Goal: Information Seeking & Learning: Learn about a topic

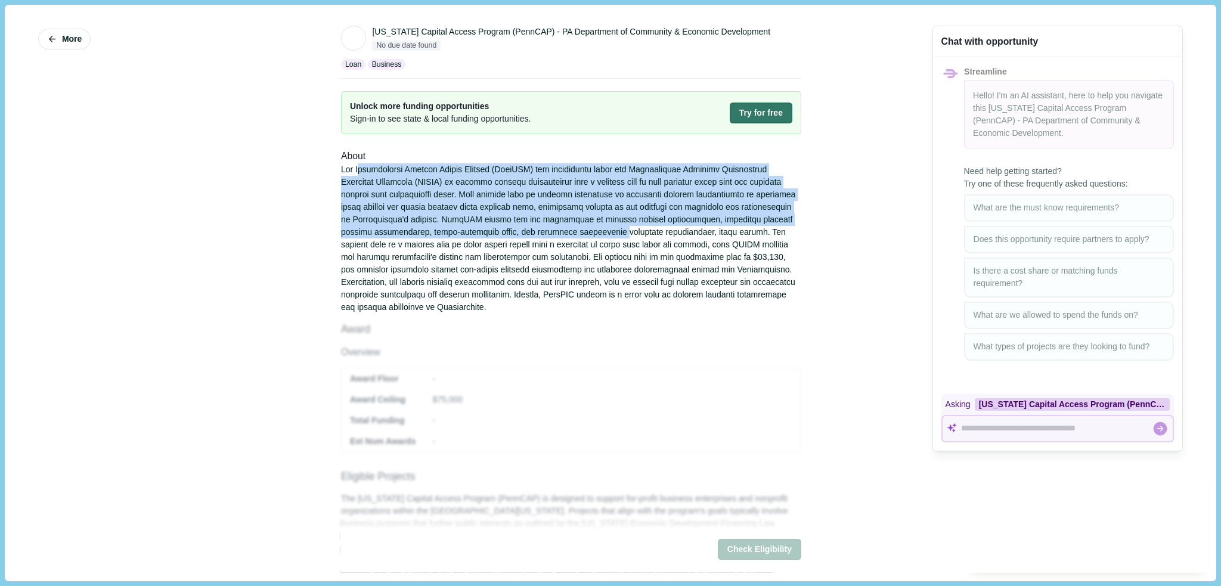
drag, startPoint x: 357, startPoint y: 165, endPoint x: 580, endPoint y: 233, distance: 233.2
click at [580, 233] on div at bounding box center [571, 238] width 460 height 150
click at [579, 224] on div at bounding box center [571, 238] width 460 height 150
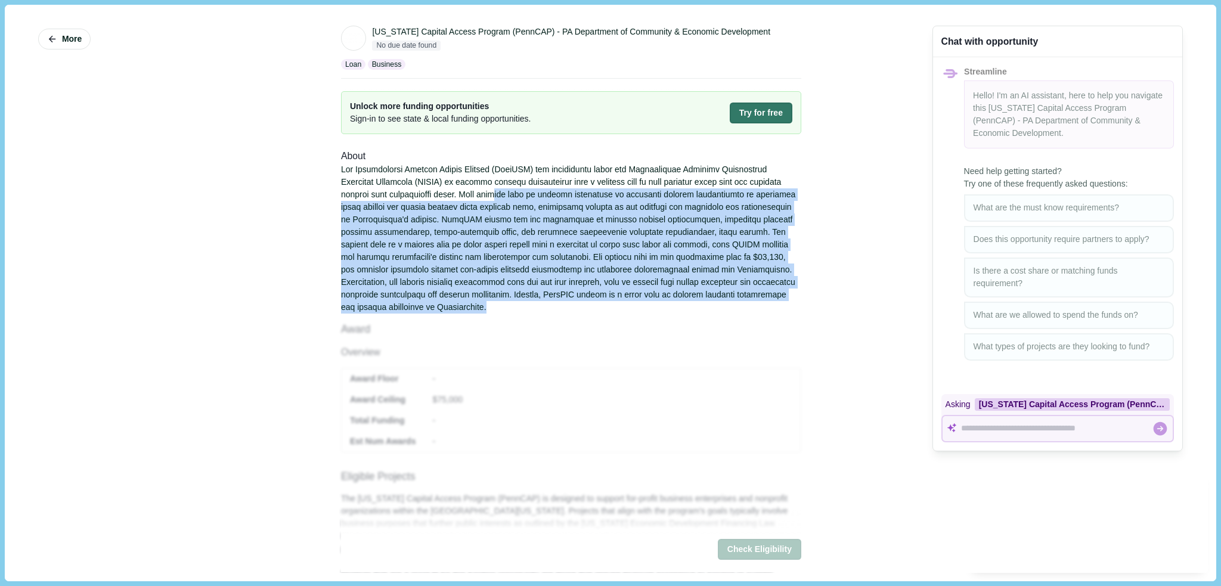
drag, startPoint x: 484, startPoint y: 190, endPoint x: 454, endPoint y: 306, distance: 119.6
click at [454, 306] on div at bounding box center [571, 238] width 460 height 150
click at [455, 309] on div at bounding box center [571, 238] width 460 height 150
click at [466, 233] on div at bounding box center [571, 238] width 460 height 150
drag, startPoint x: 553, startPoint y: 256, endPoint x: 578, endPoint y: 305, distance: 54.1
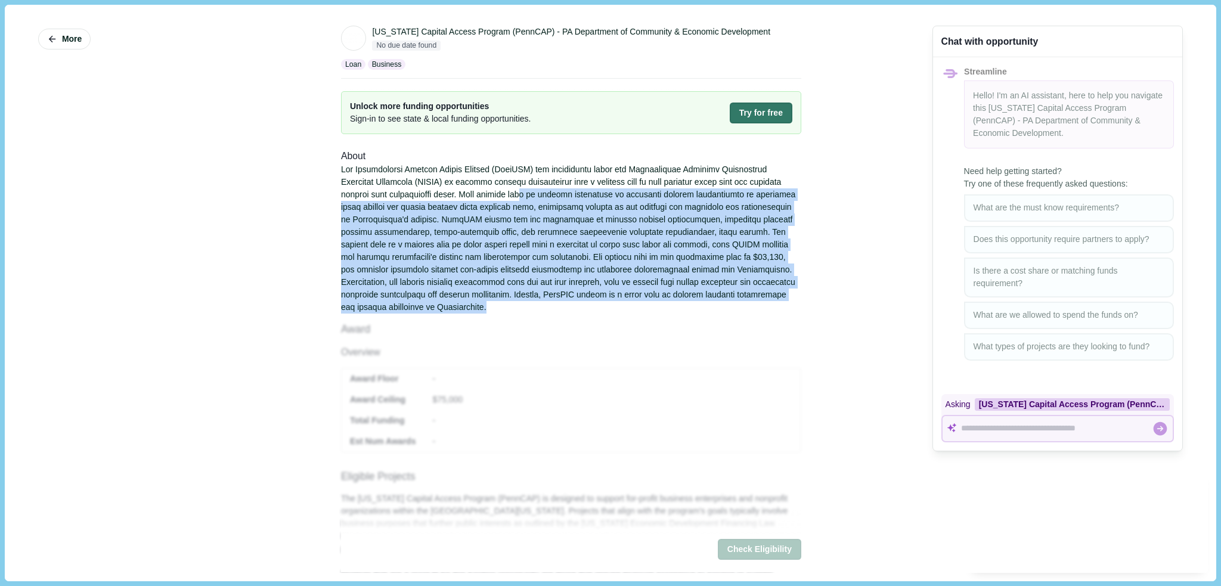
click at [578, 305] on div at bounding box center [571, 238] width 460 height 150
click at [517, 245] on div at bounding box center [571, 238] width 460 height 150
